Goal: Information Seeking & Learning: Learn about a topic

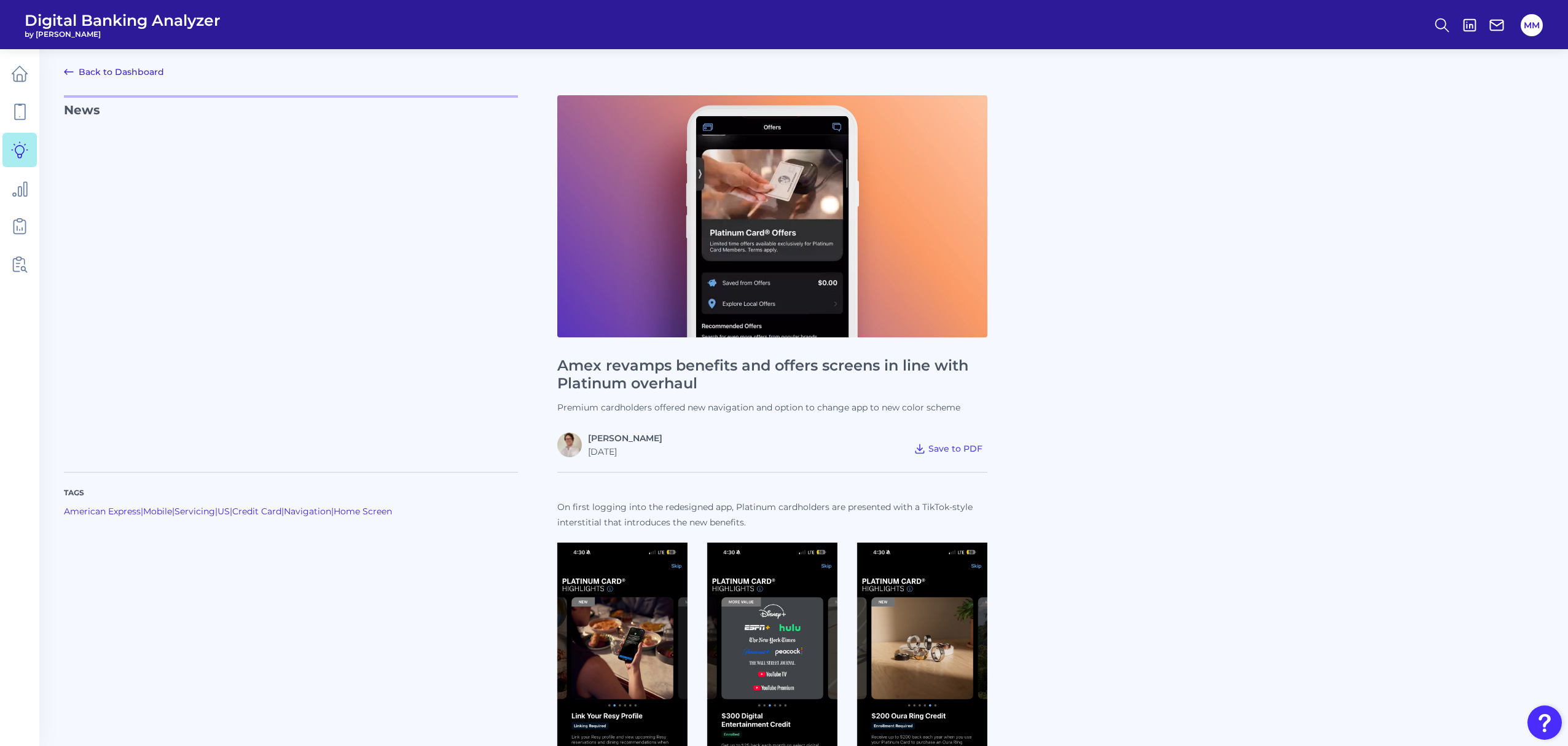
click at [327, 420] on p "News" at bounding box center [291, 276] width 454 height 362
click at [20, 264] on icon at bounding box center [19, 264] width 17 height 17
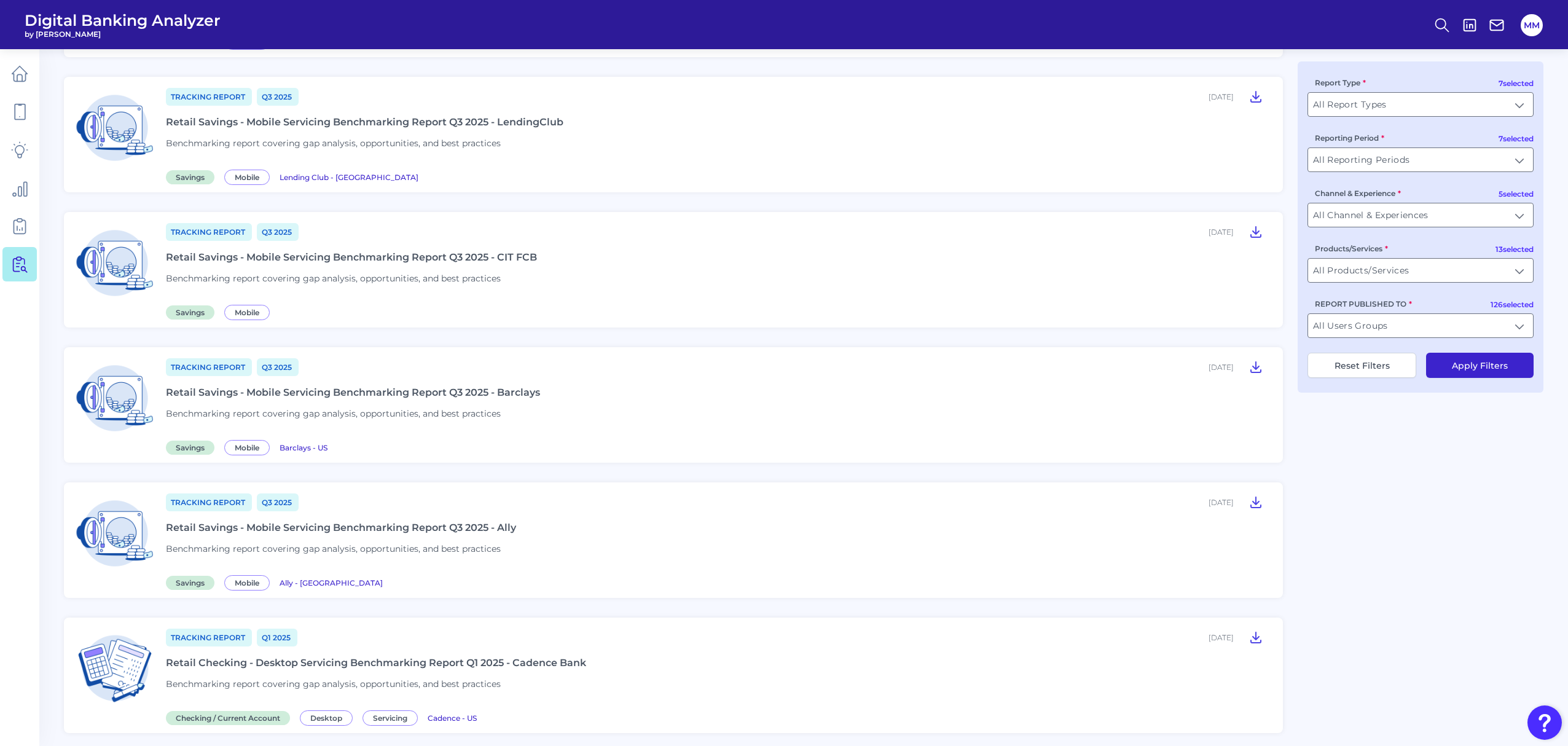
scroll to position [377, 0]
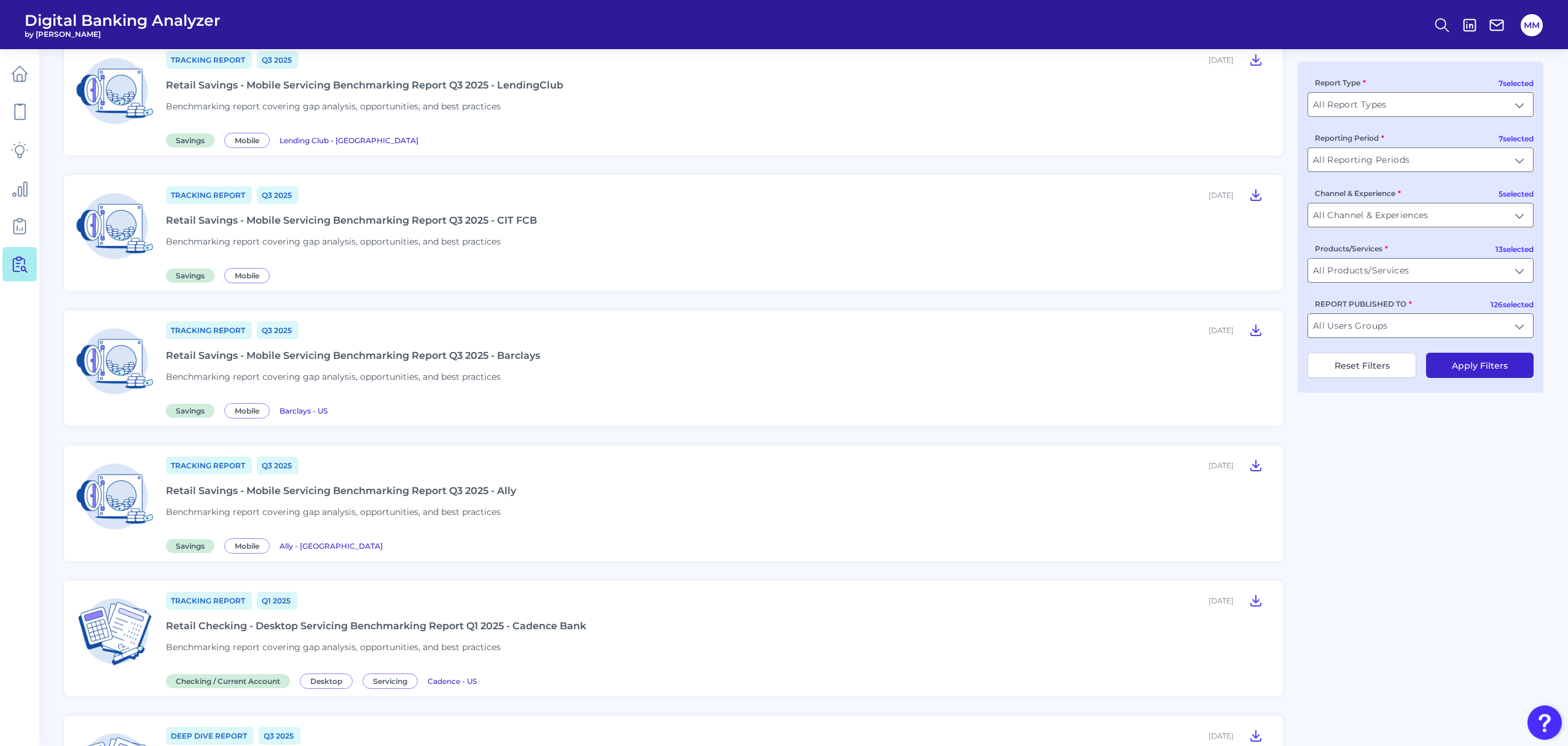
click at [57, 347] on main "Back to Dashboard Report Explorer Deep Dive Report Q3 2025 September 24, 2025 C…" at bounding box center [784, 565] width 1568 height 1886
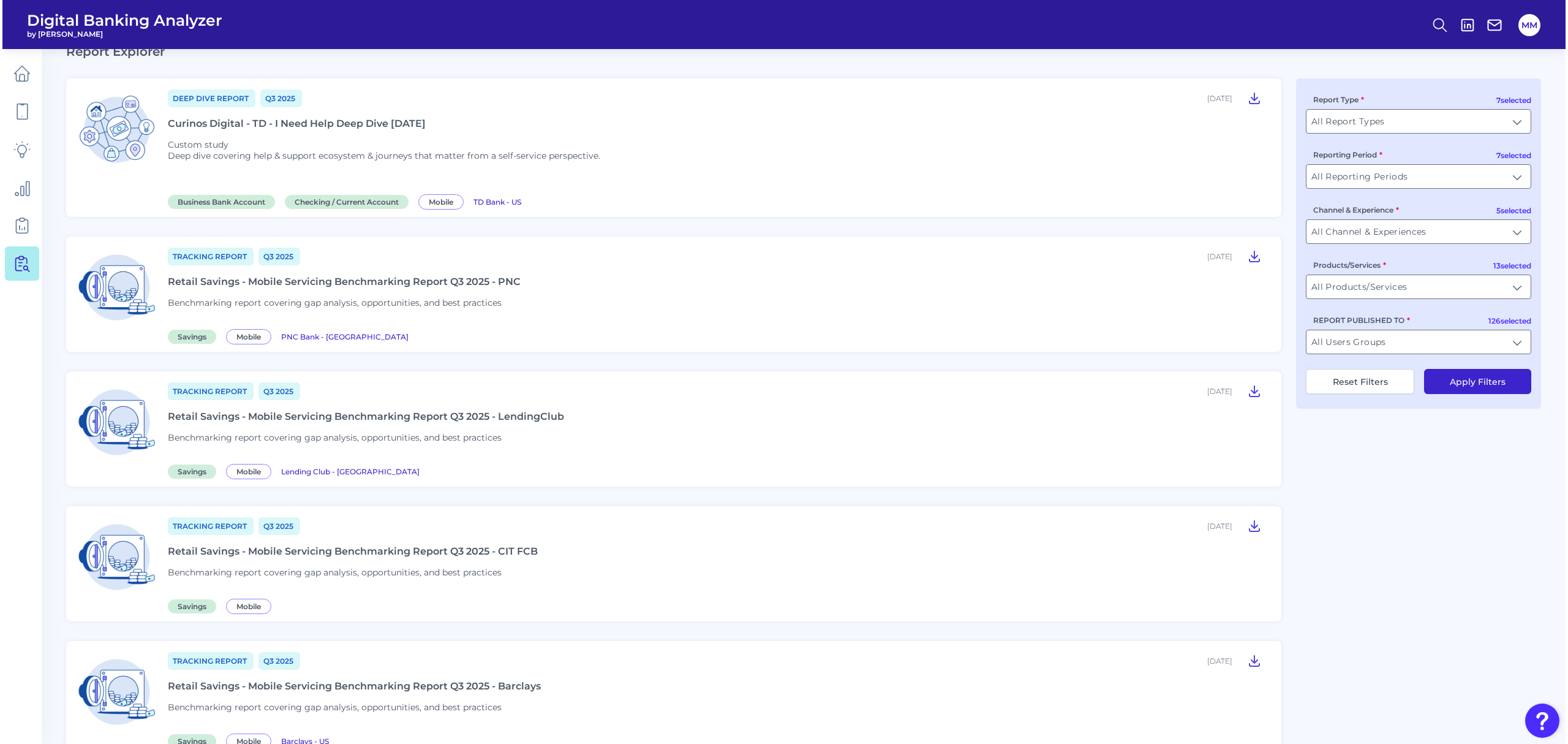
scroll to position [0, 0]
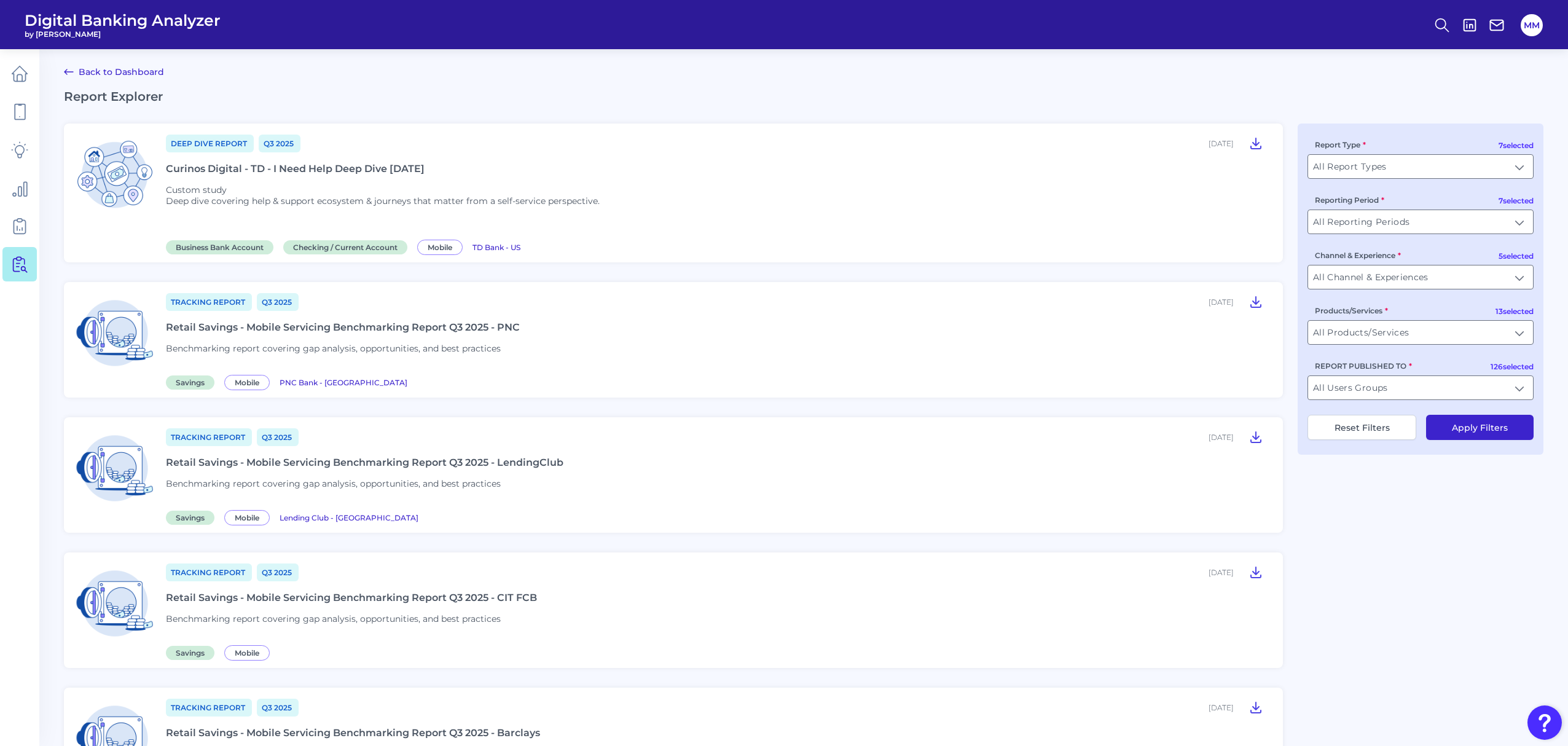
click at [286, 198] on p "Deep dive covering help & support ecosystem & journeys that matter from a self-…" at bounding box center [382, 200] width 434 height 11
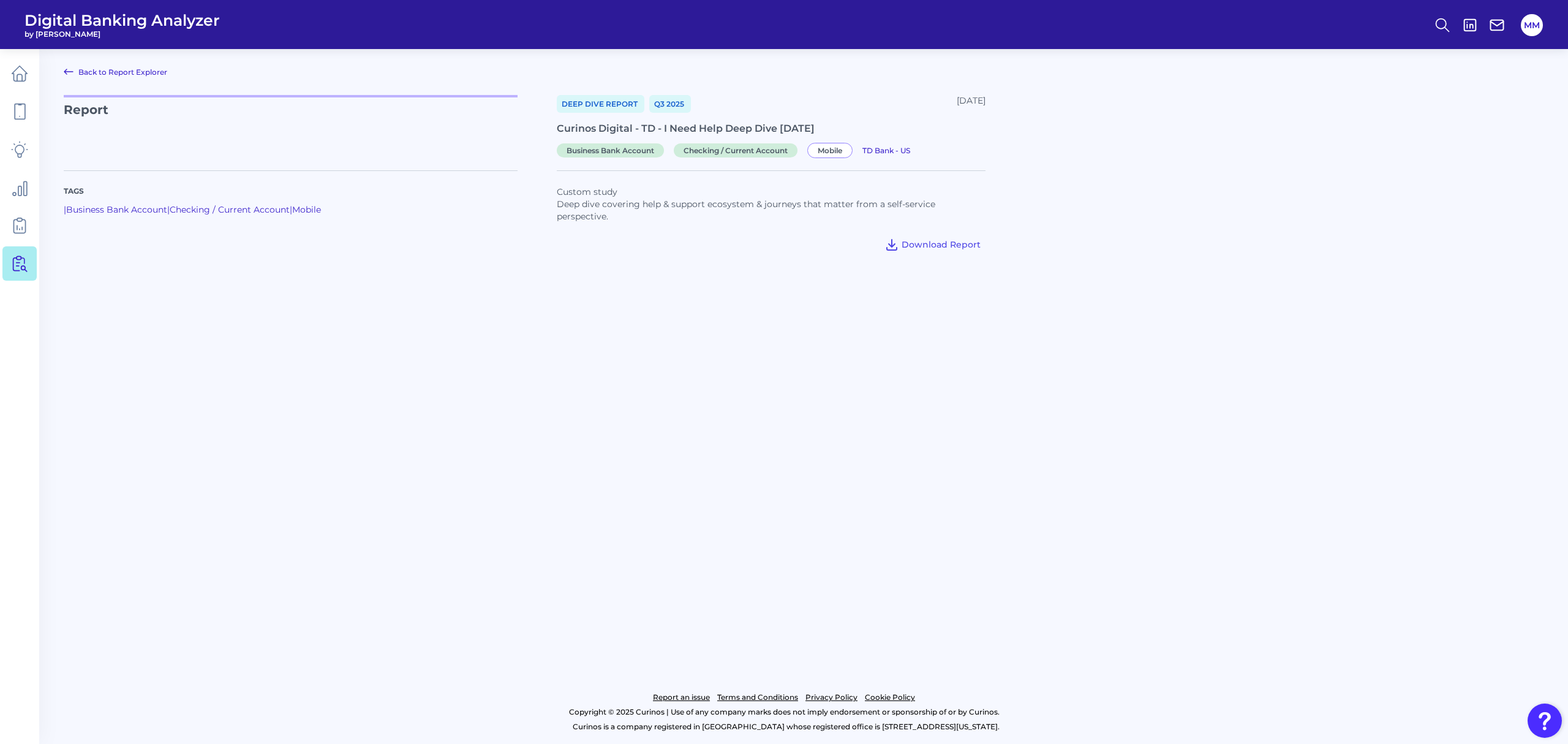
drag, startPoint x: 1442, startPoint y: 23, endPoint x: 1510, endPoint y: 167, distance: 159.2
click at [1510, 167] on div at bounding box center [1297, 205] width 493 height 99
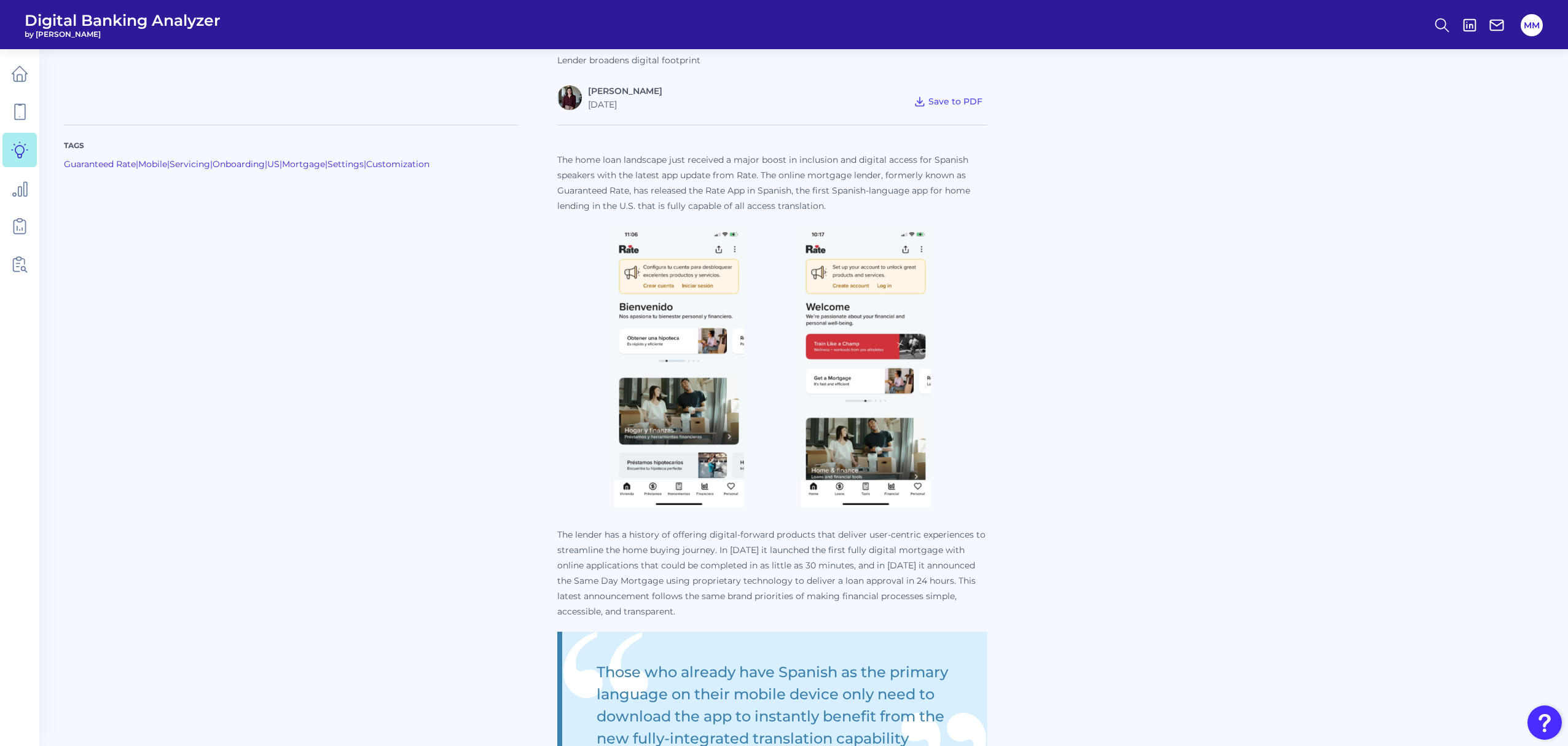
scroll to position [757, 0]
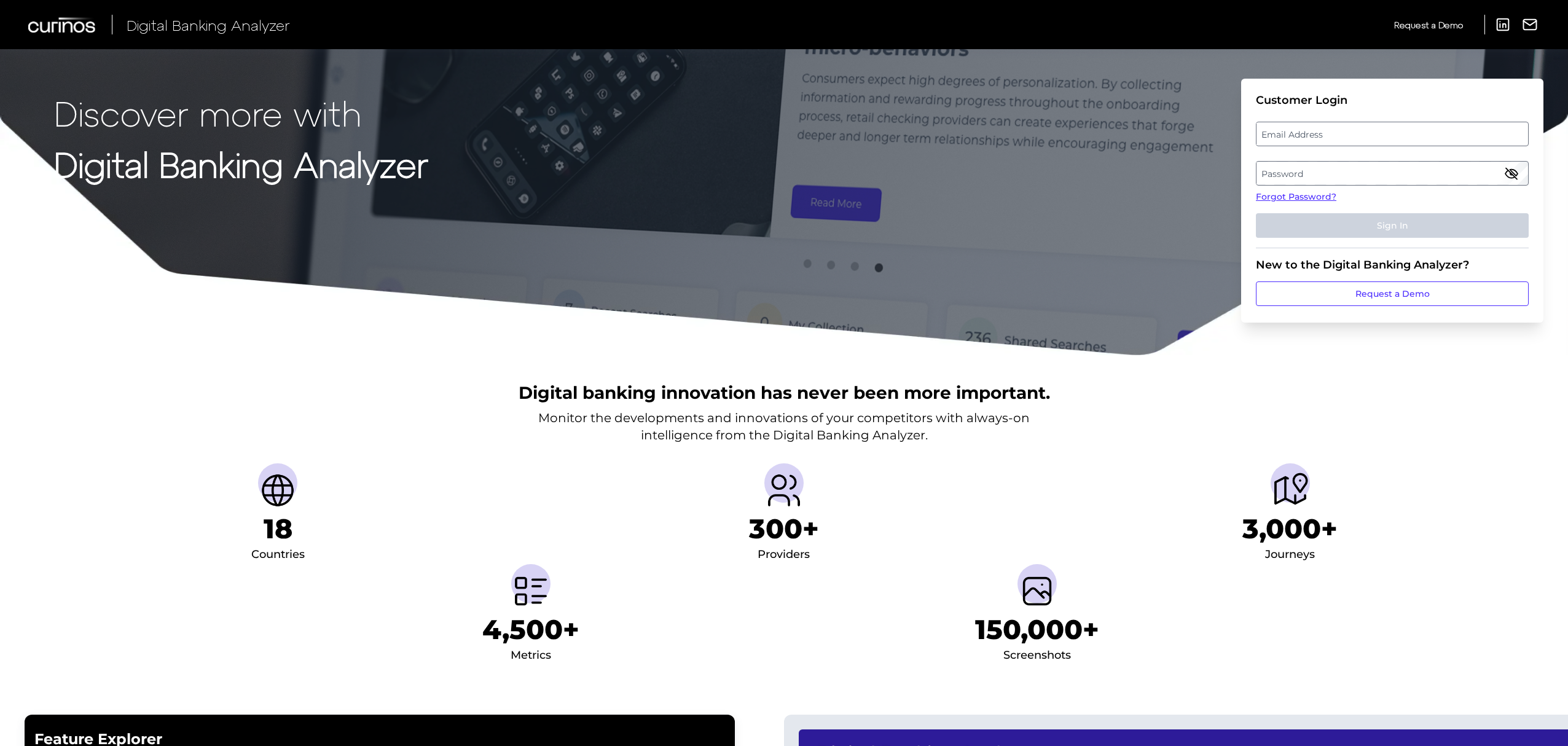
click at [1315, 141] on label "Email Address" at bounding box center [1391, 134] width 271 height 22
click at [1315, 141] on input "email" at bounding box center [1393, 134] width 273 height 24
click at [1315, 141] on input "Email Address" at bounding box center [1393, 134] width 273 height 24
type input "[PERSON_NAME][EMAIL_ADDRESS][PERSON_NAME][DOMAIN_NAME]"
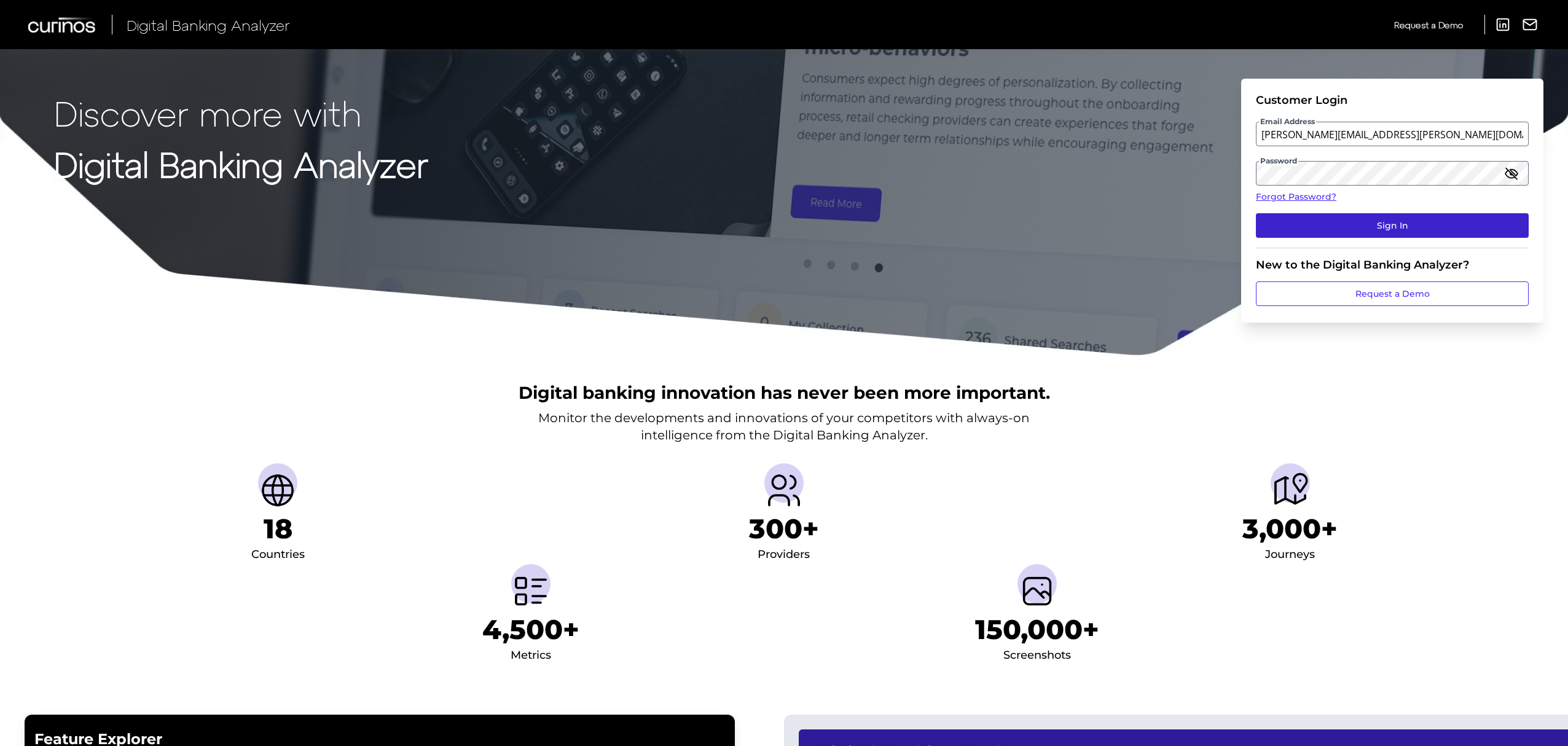
click at [1391, 226] on button "Sign In" at bounding box center [1393, 225] width 273 height 24
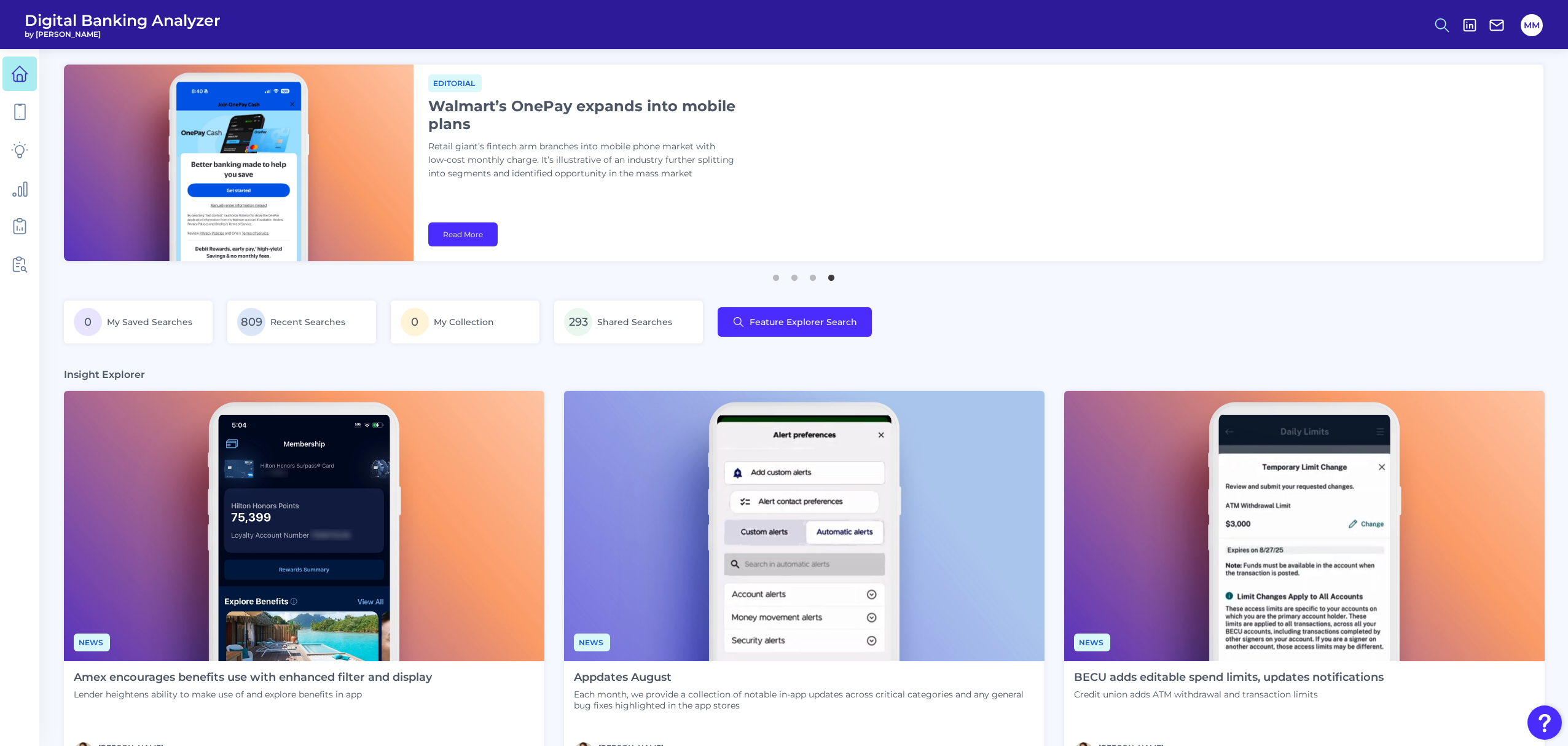
click at [1441, 25] on icon at bounding box center [1441, 25] width 17 height 17
click at [1141, 314] on div "0 My Saved Searches 809 Recent Searches 0 My Collection 293 Shared Searches Fea…" at bounding box center [803, 329] width 1479 height 58
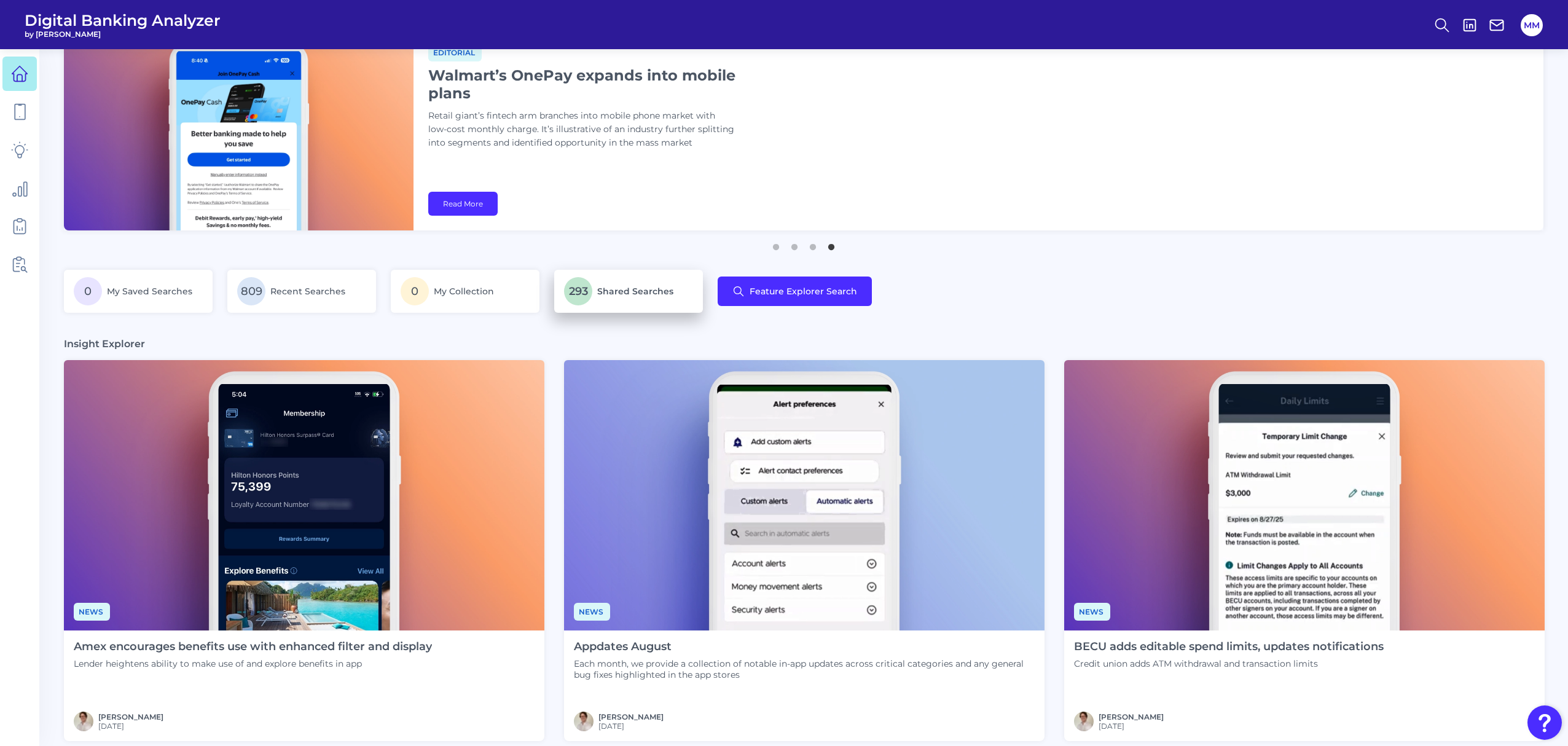
click at [620, 293] on span "Shared Searches" at bounding box center [635, 291] width 76 height 11
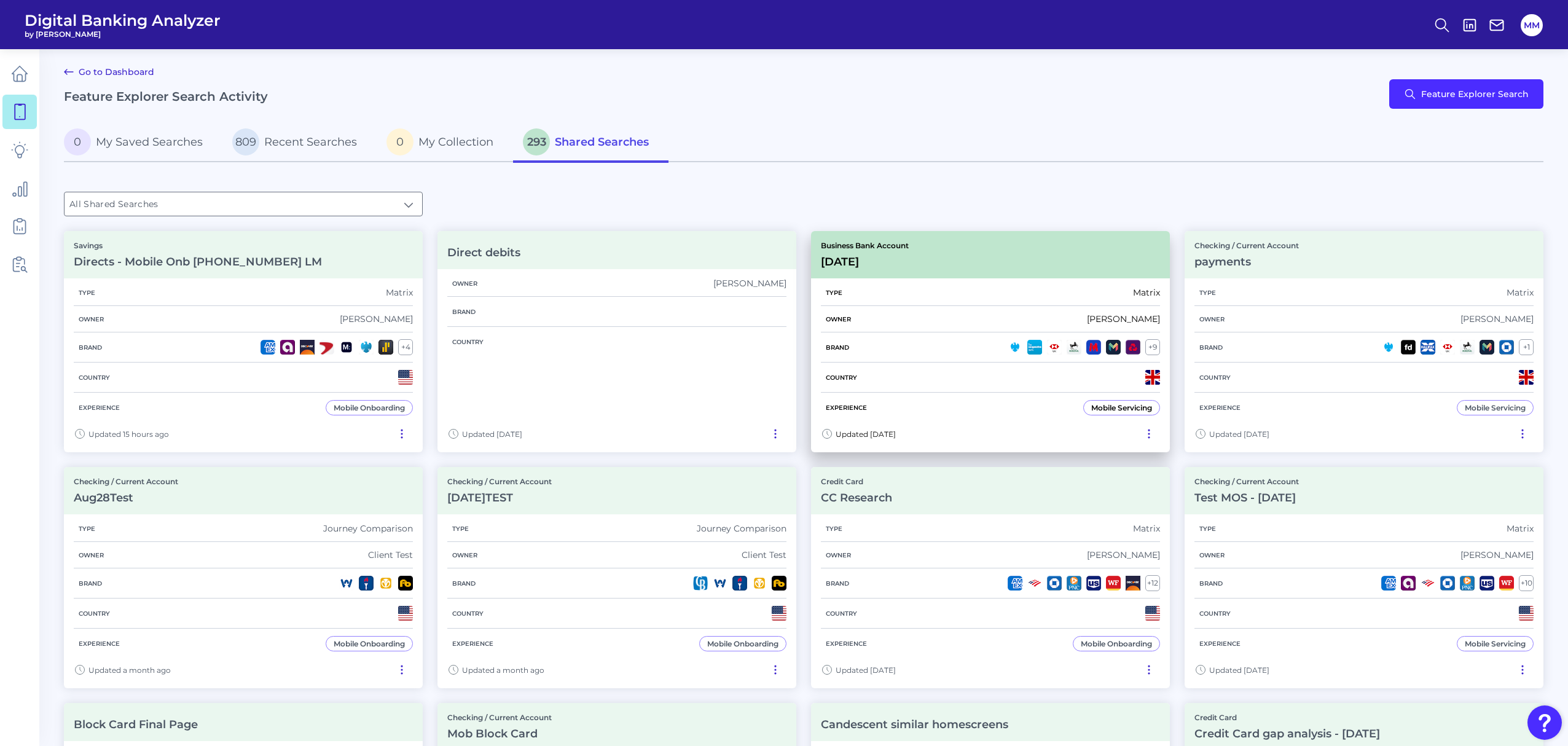
click at [914, 269] on div "Business Bank Account [DATE][FINANCIAL_ID]" at bounding box center [990, 255] width 359 height 47
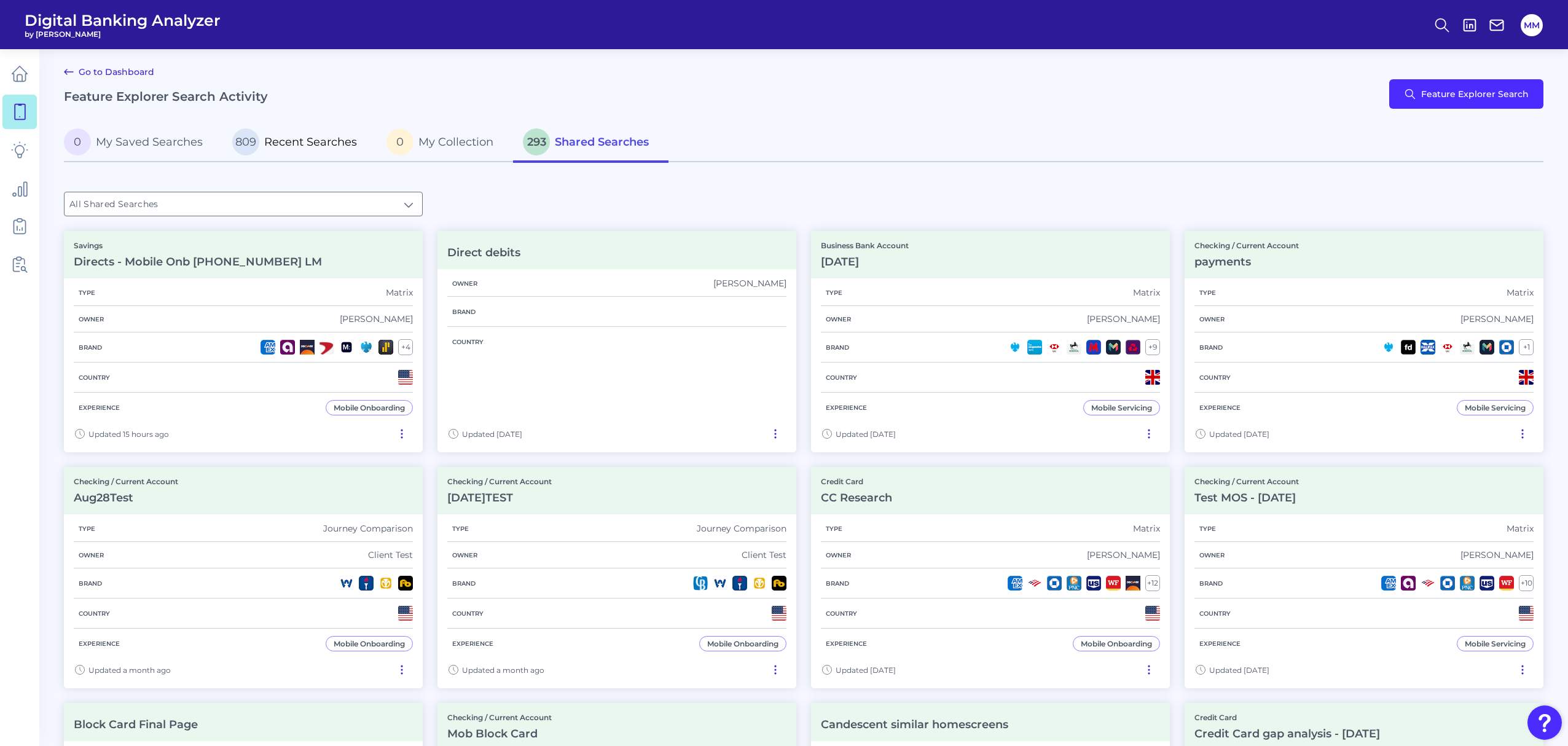
click at [305, 142] on span "Recent Searches" at bounding box center [311, 142] width 92 height 13
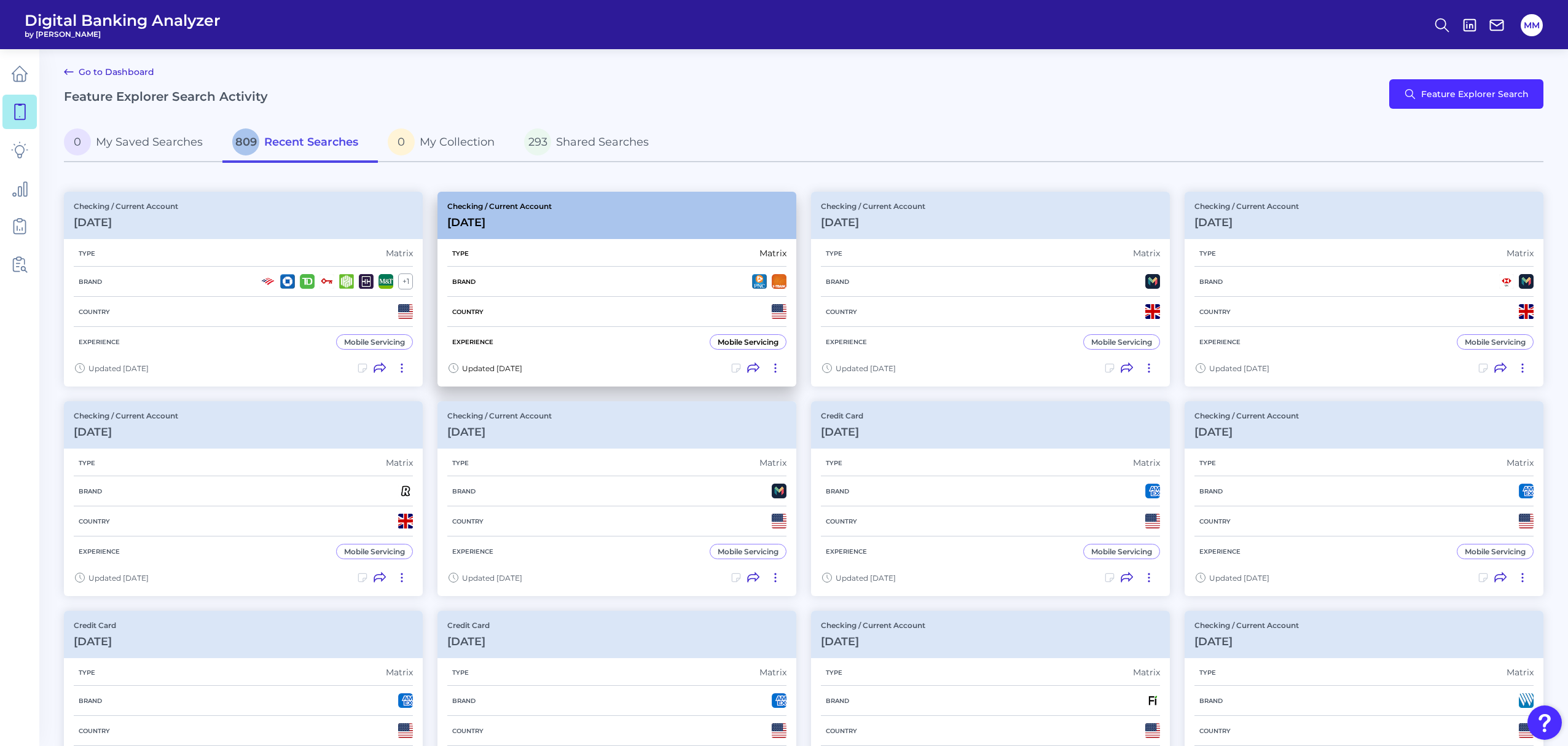
click at [625, 283] on div "Brand" at bounding box center [617, 281] width 339 height 30
